Goal: Task Accomplishment & Management: Complete application form

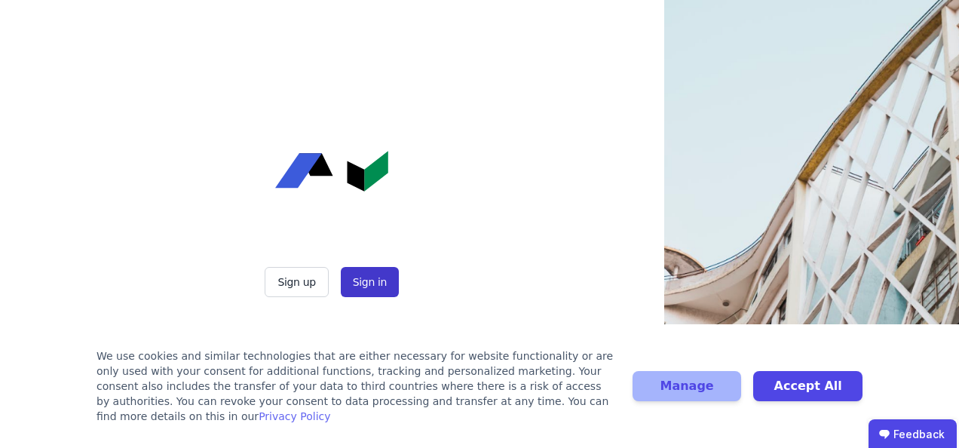
click at [378, 284] on button "Sign in" at bounding box center [370, 282] width 58 height 30
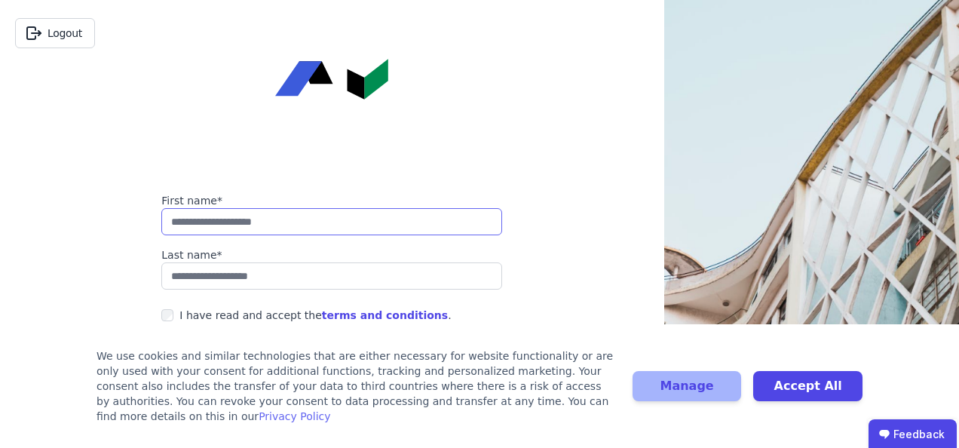
click at [299, 222] on input "string" at bounding box center [331, 221] width 341 height 27
type input "*******"
click at [198, 308] on div "I have read and accept the terms and conditions ." at bounding box center [314, 315] width 271 height 15
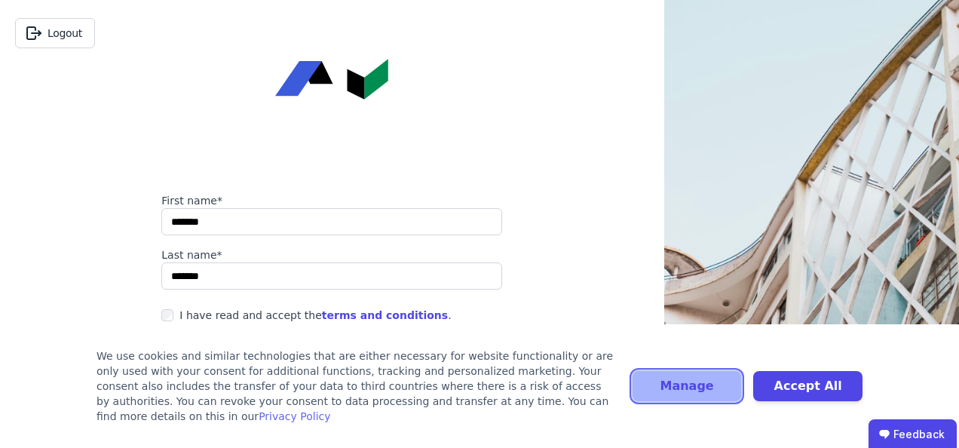
click at [718, 398] on button "Manage" at bounding box center [687, 386] width 109 height 30
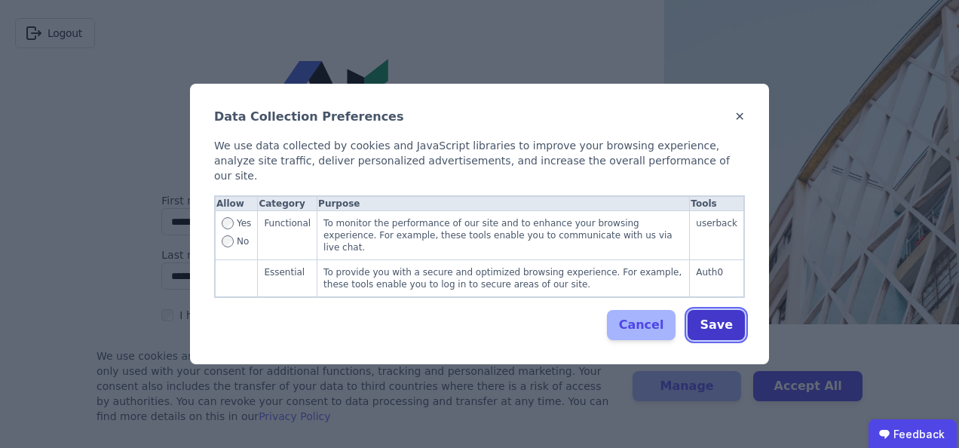
click at [712, 311] on button "Save" at bounding box center [716, 325] width 57 height 30
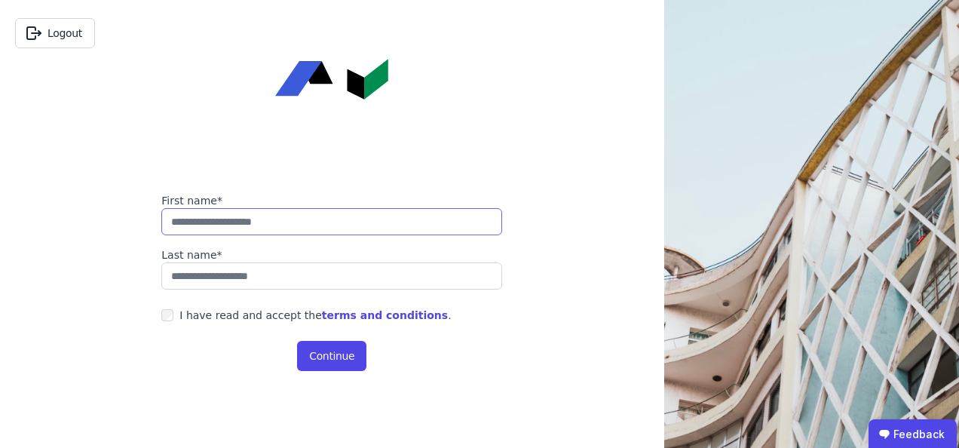
click at [304, 216] on input "string" at bounding box center [331, 221] width 341 height 27
type input "*******"
click at [188, 310] on div "I have read and accept the terms and conditions ." at bounding box center [314, 315] width 271 height 15
click at [351, 351] on button "Continue" at bounding box center [331, 356] width 69 height 30
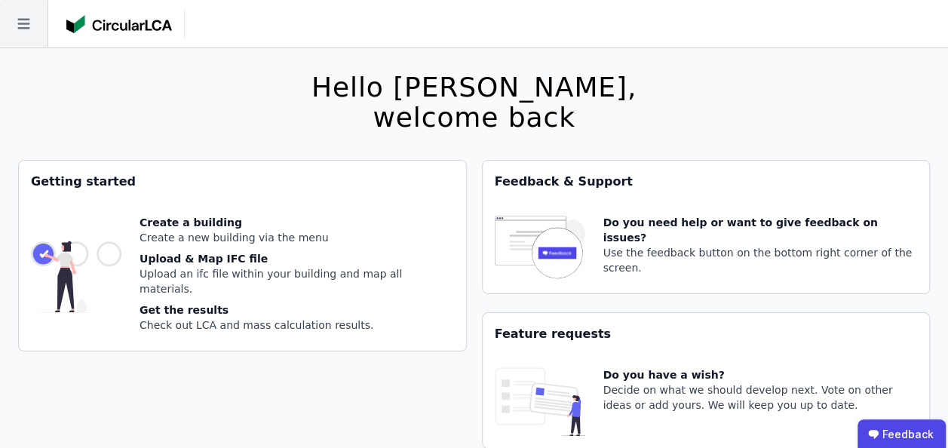
click at [18, 17] on icon at bounding box center [23, 23] width 47 height 47
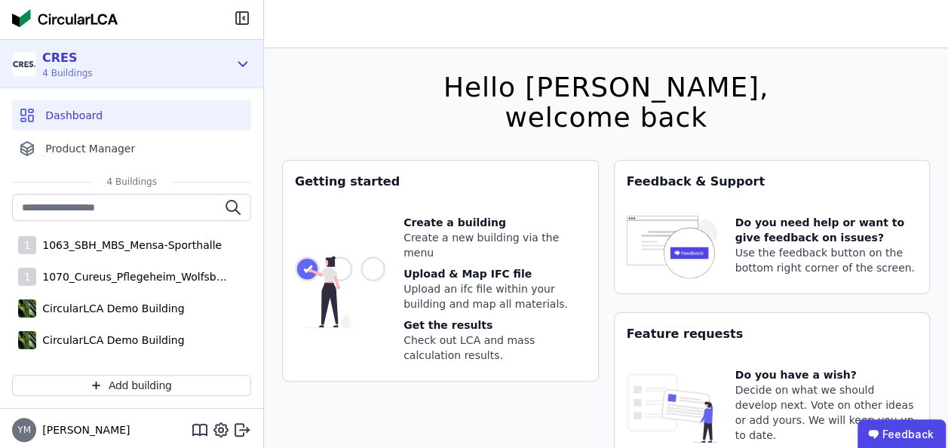
click at [106, 68] on div "CRES 4 Buildings" at bounding box center [120, 64] width 216 height 30
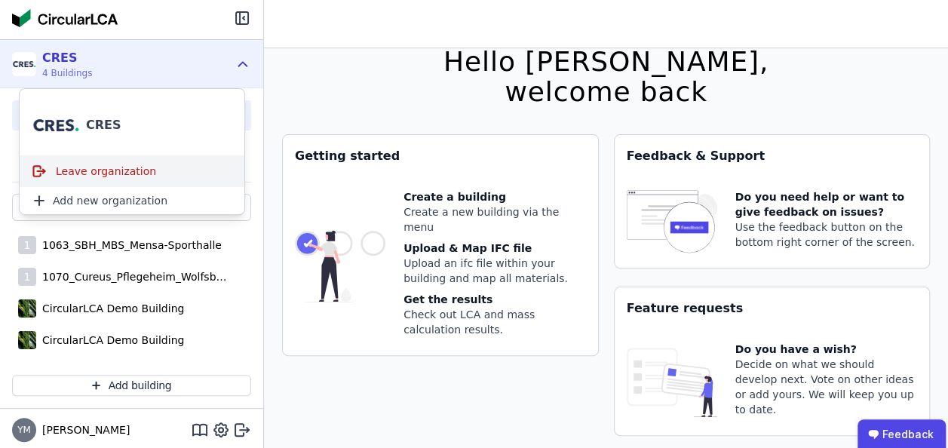
scroll to position [48, 0]
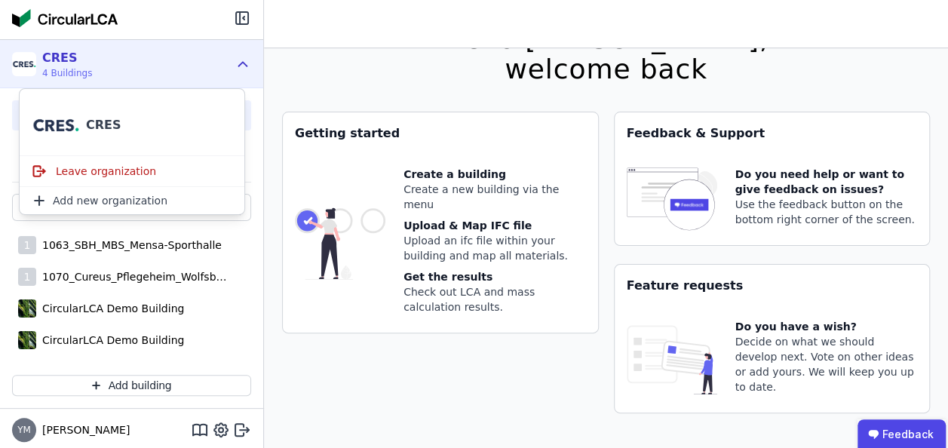
click at [184, 50] on div "CRES 4 Buildings" at bounding box center [120, 64] width 216 height 30
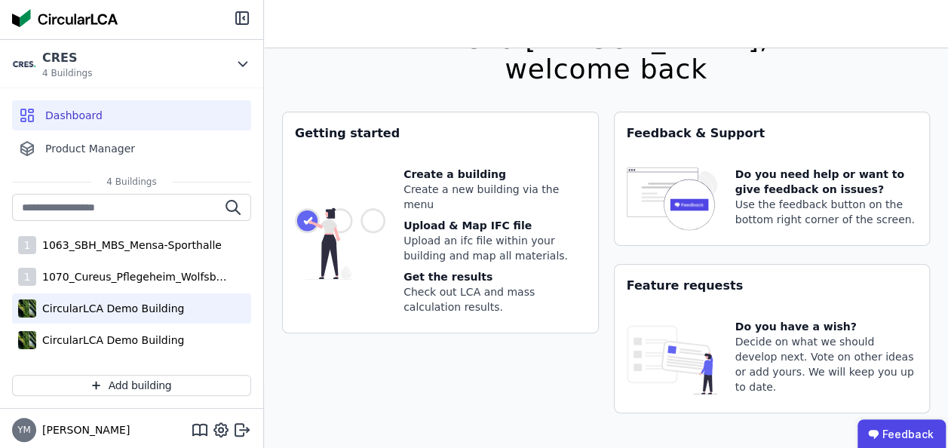
click at [155, 303] on div "CircularLCA Demo Building" at bounding box center [110, 308] width 148 height 15
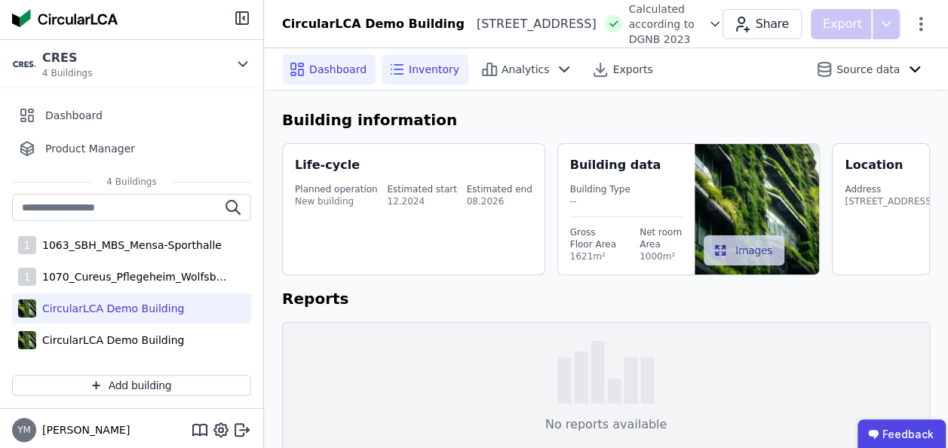
click at [425, 80] on div "Inventory" at bounding box center [424, 69] width 87 height 30
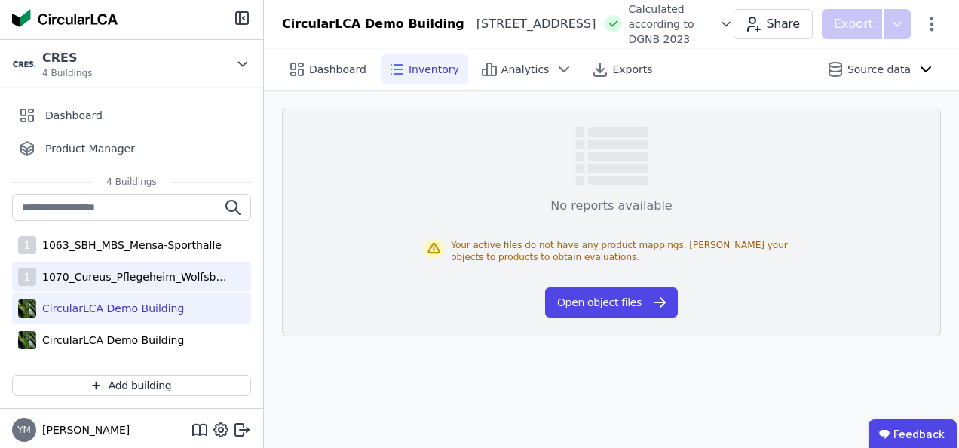
click at [167, 271] on div "1070_Cureus_Pflegeheim_Wolfsbüttel" at bounding box center [134, 276] width 196 height 15
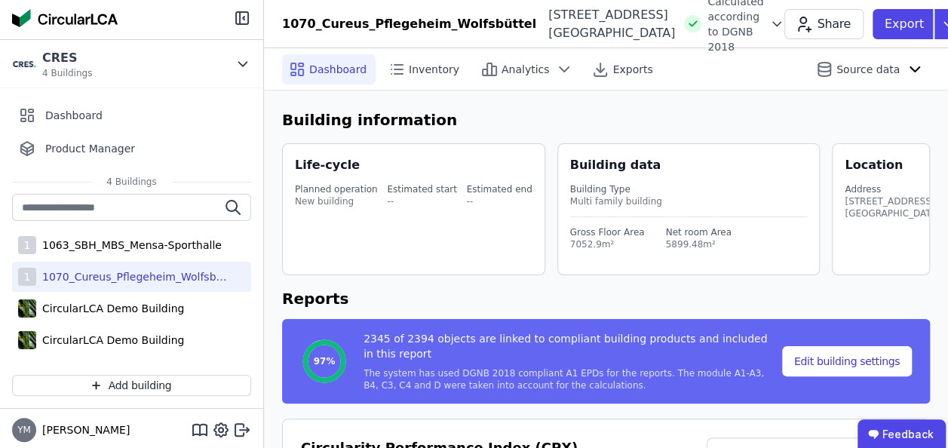
click at [427, 87] on div "Dashboard Inventory Analytics Exports Source data" at bounding box center [606, 68] width 648 height 41
click at [427, 79] on div "Inventory" at bounding box center [424, 69] width 87 height 30
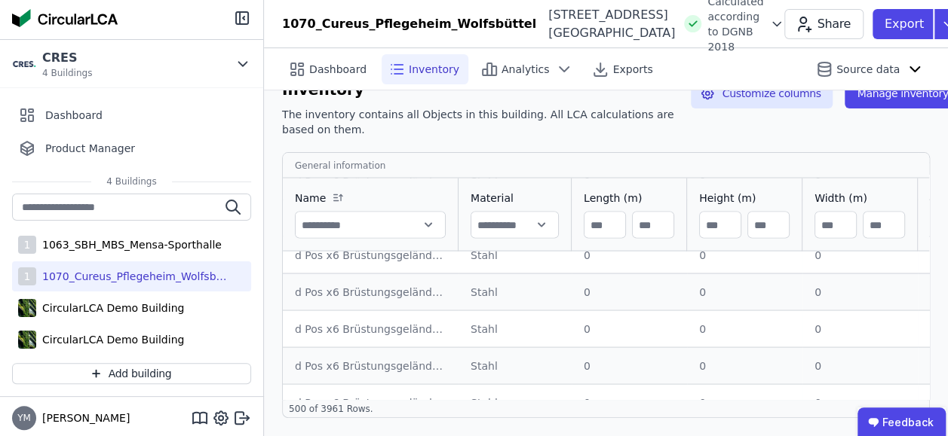
scroll to position [16129, 0]
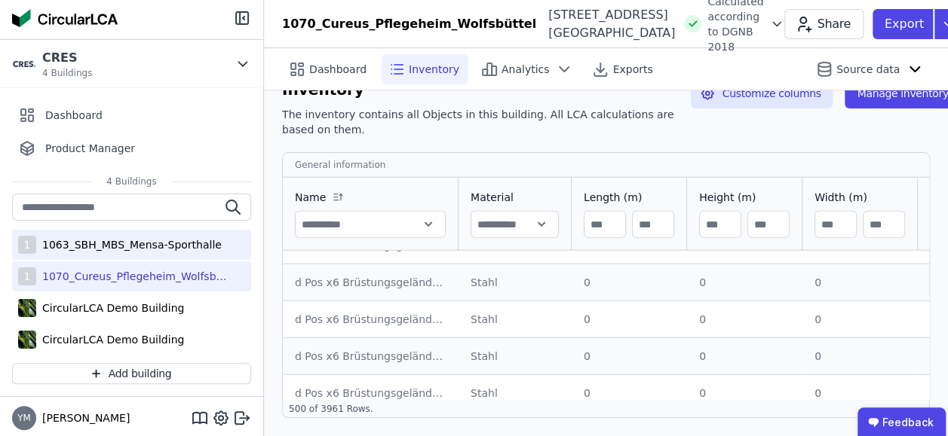
click at [133, 234] on div "1 1063_SBH_MBS_Mensa-Sporthalle" at bounding box center [131, 245] width 239 height 30
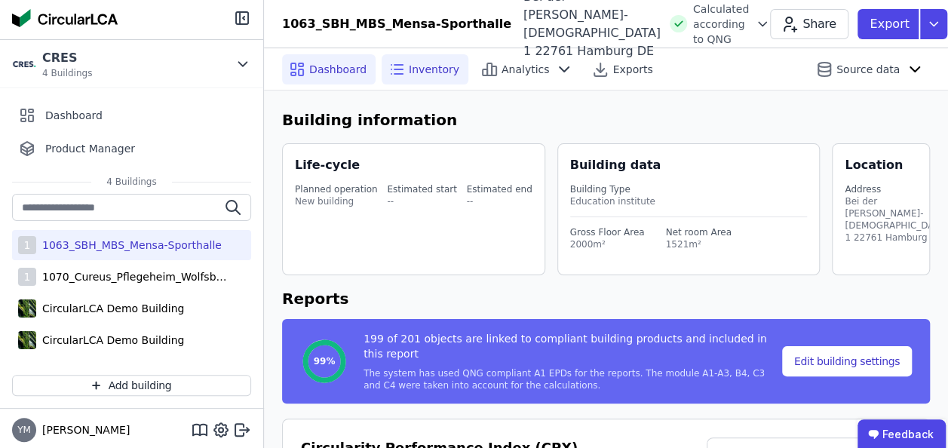
click at [409, 62] on span "Inventory" at bounding box center [434, 69] width 51 height 15
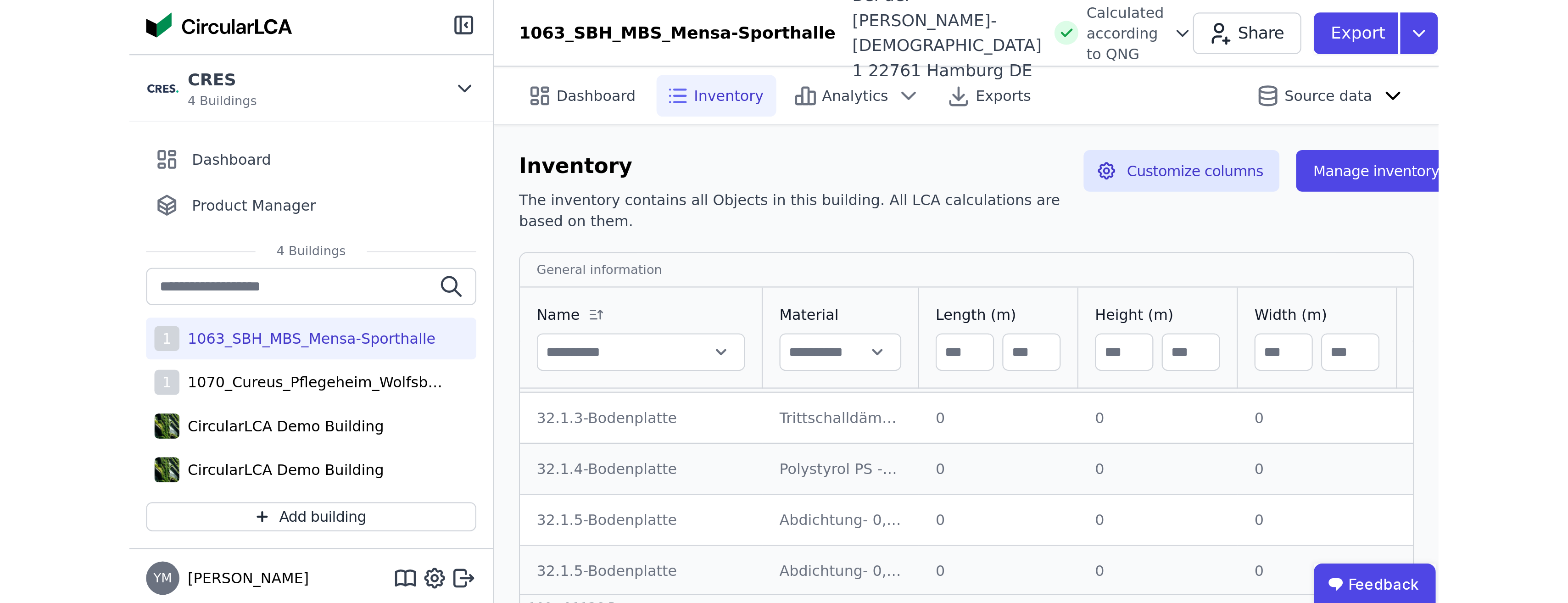
scroll to position [46, 0]
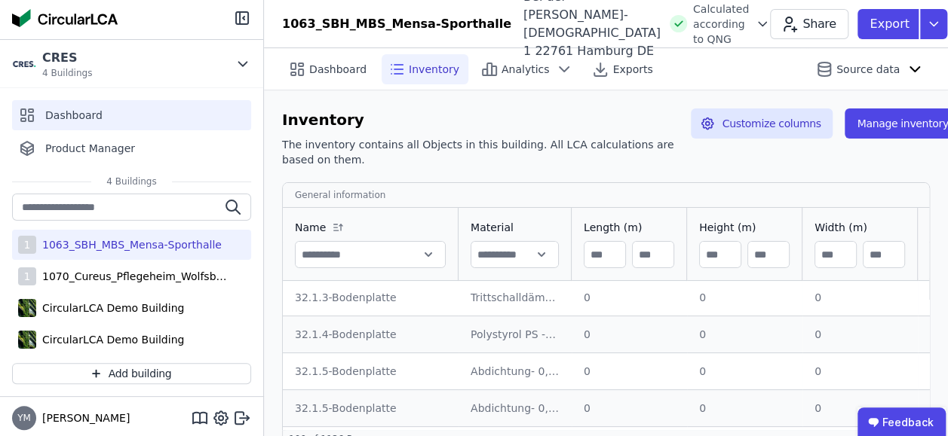
click at [105, 115] on div "Dashboard" at bounding box center [131, 115] width 239 height 30
